Goal: Transaction & Acquisition: Download file/media

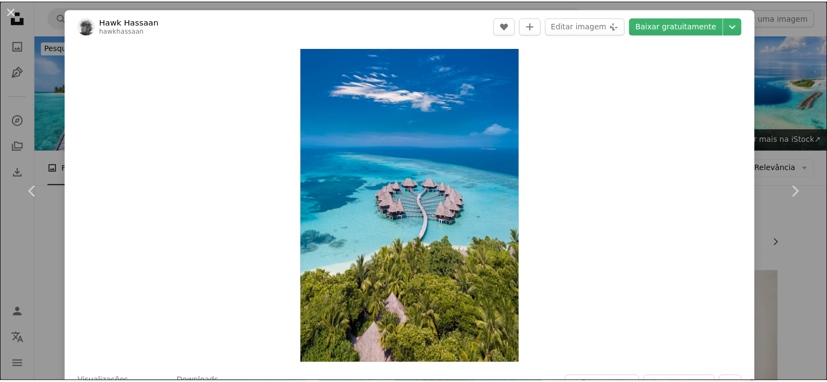
scroll to position [2717, 0]
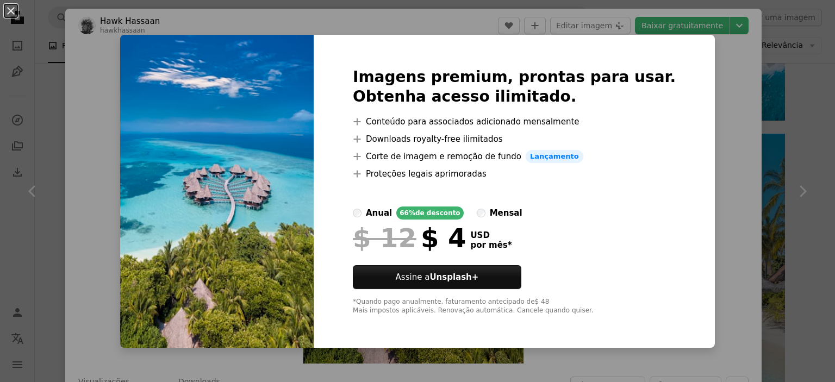
click at [715, 110] on div "An X shape Imagens premium, prontas para usar. Obtenha acesso ilimitado. A plus…" at bounding box center [417, 191] width 835 height 382
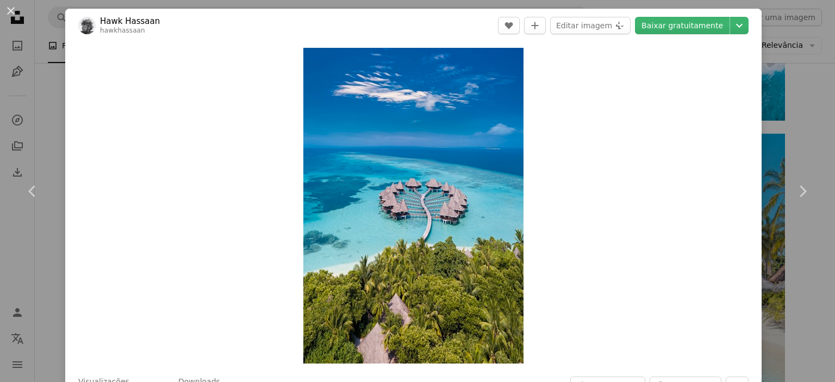
click at [777, 115] on div "An X shape Chevron left Chevron right Hawk Hassaan hawkhassaan A heart A plus s…" at bounding box center [417, 191] width 835 height 382
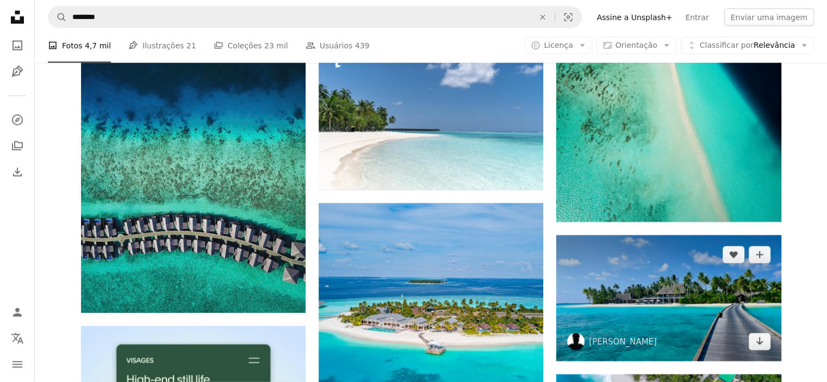
scroll to position [2282, 0]
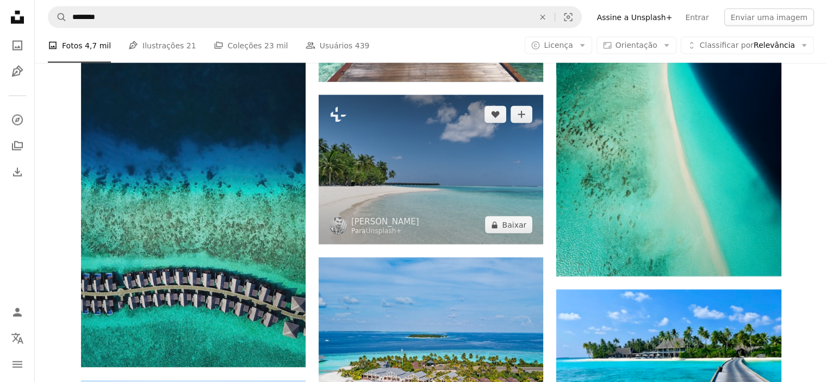
click at [469, 169] on img at bounding box center [430, 169] width 224 height 149
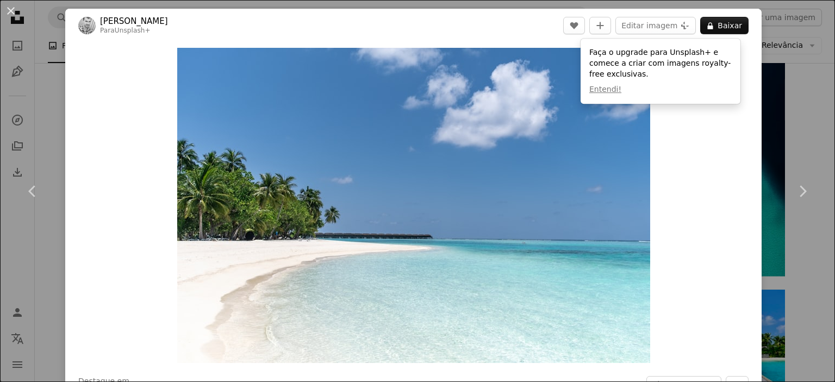
click at [783, 113] on div "An X shape Chevron left Chevron right [PERSON_NAME] Para Unsplash+ A heart A pl…" at bounding box center [417, 191] width 835 height 382
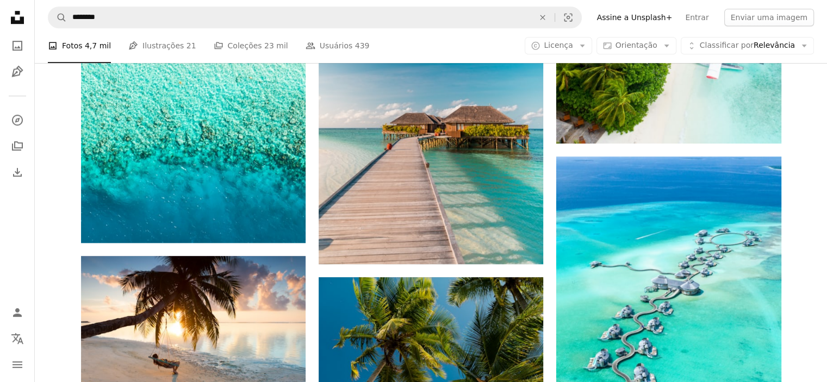
scroll to position [598, 0]
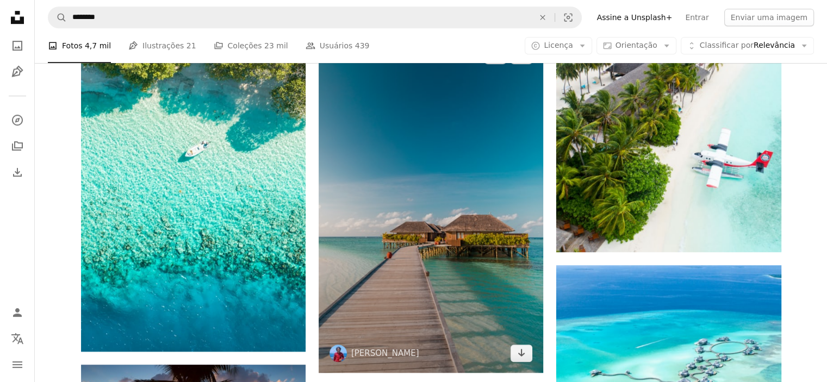
click at [437, 223] on img at bounding box center [430, 204] width 224 height 337
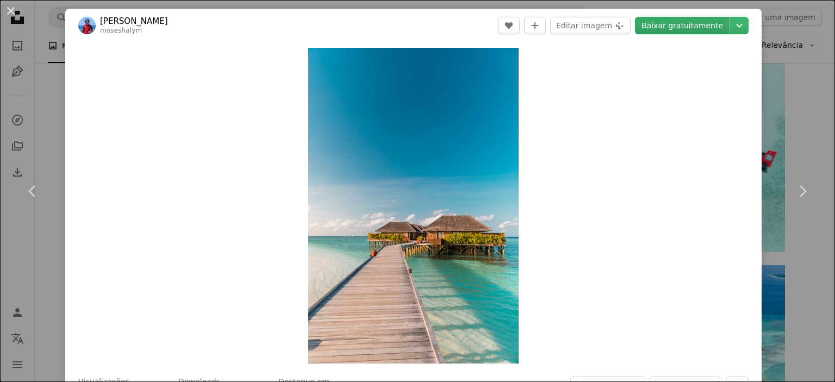
click at [680, 23] on link "Baixar gratuitamente" at bounding box center [682, 25] width 95 height 17
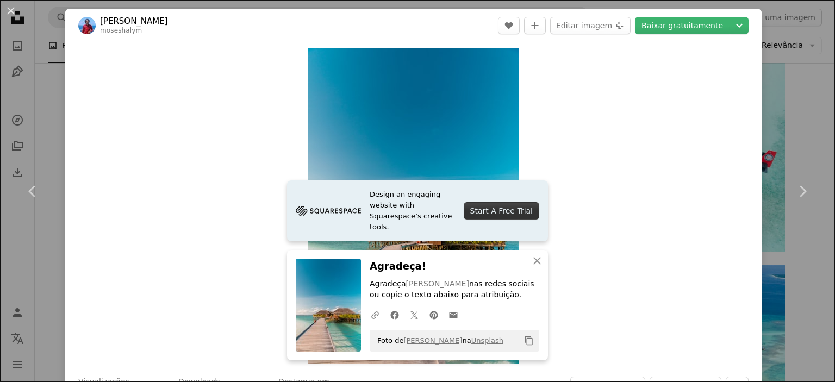
click at [781, 104] on div "An X shape Chevron left Chevron right Design an engaging website with Squarespa…" at bounding box center [417, 191] width 835 height 382
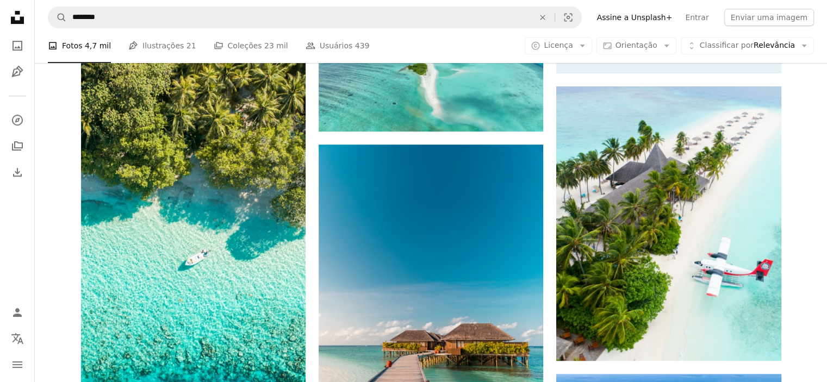
scroll to position [706, 0]
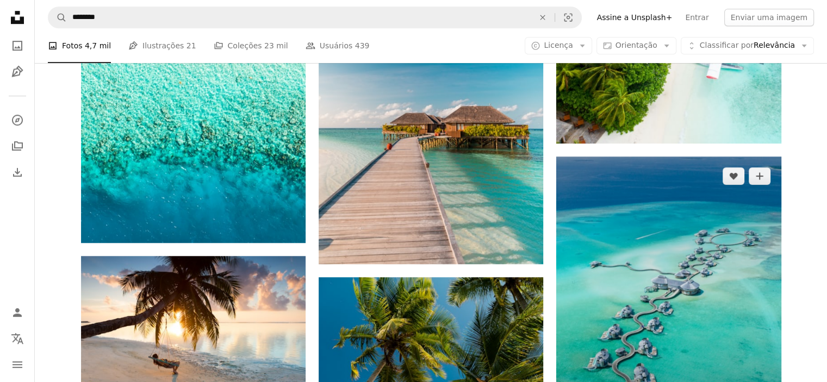
click at [649, 230] on img at bounding box center [668, 297] width 224 height 281
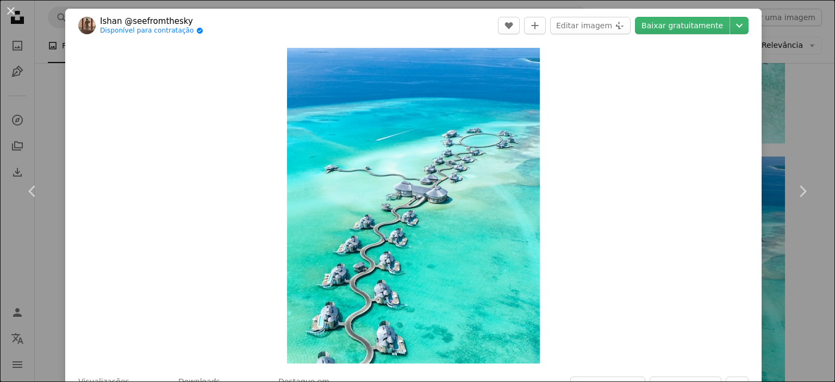
click at [797, 128] on div "An X shape Chevron left Chevron right Ishan @seefromthesky Disponível para cont…" at bounding box center [417, 191] width 835 height 382
